Goal: Answer question/provide support: Share knowledge or assist other users

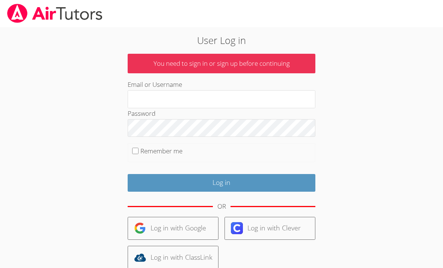
scroll to position [40, 0]
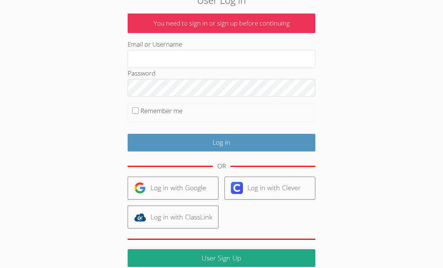
click at [174, 184] on link "Log in with Google" at bounding box center [173, 188] width 91 height 23
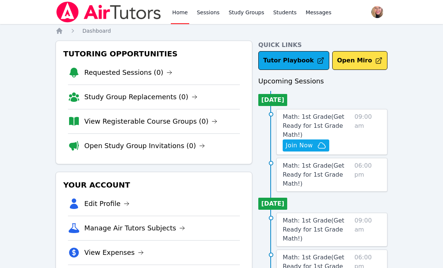
click at [327, 119] on span "Math: 1st Grade ( Get Ready for 1st Grade Math! )" at bounding box center [314, 125] width 62 height 25
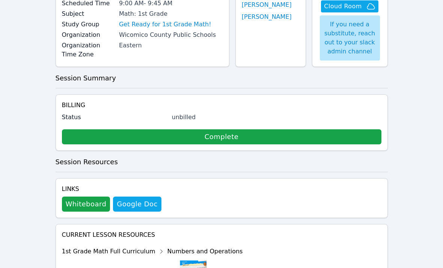
scroll to position [81, 0]
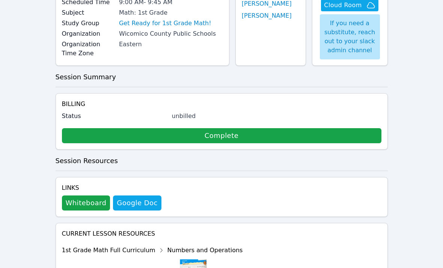
click at [91, 206] on button "Whiteboard" at bounding box center [86, 203] width 48 height 15
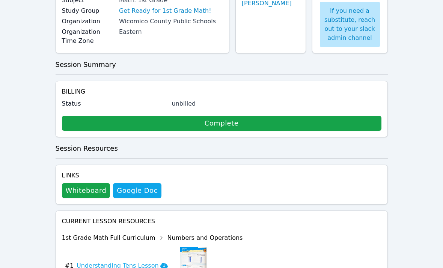
click at [85, 190] on button "Whiteboard" at bounding box center [86, 190] width 48 height 15
click at [87, 188] on button "Whiteboard" at bounding box center [86, 190] width 48 height 15
click at [90, 186] on button "Whiteboard" at bounding box center [86, 190] width 48 height 15
